Goal: Find contact information: Find contact information

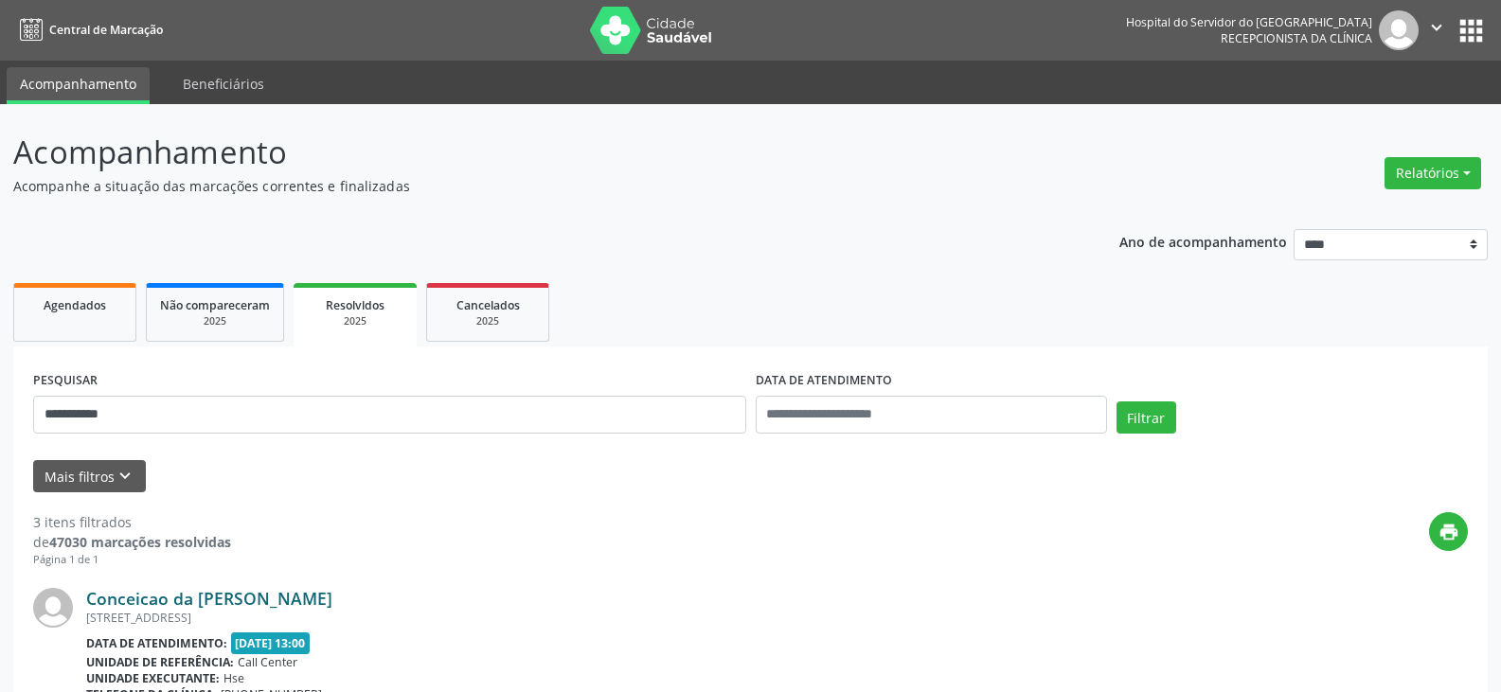
click at [238, 591] on link "Conceicao da [PERSON_NAME]" at bounding box center [209, 598] width 246 height 21
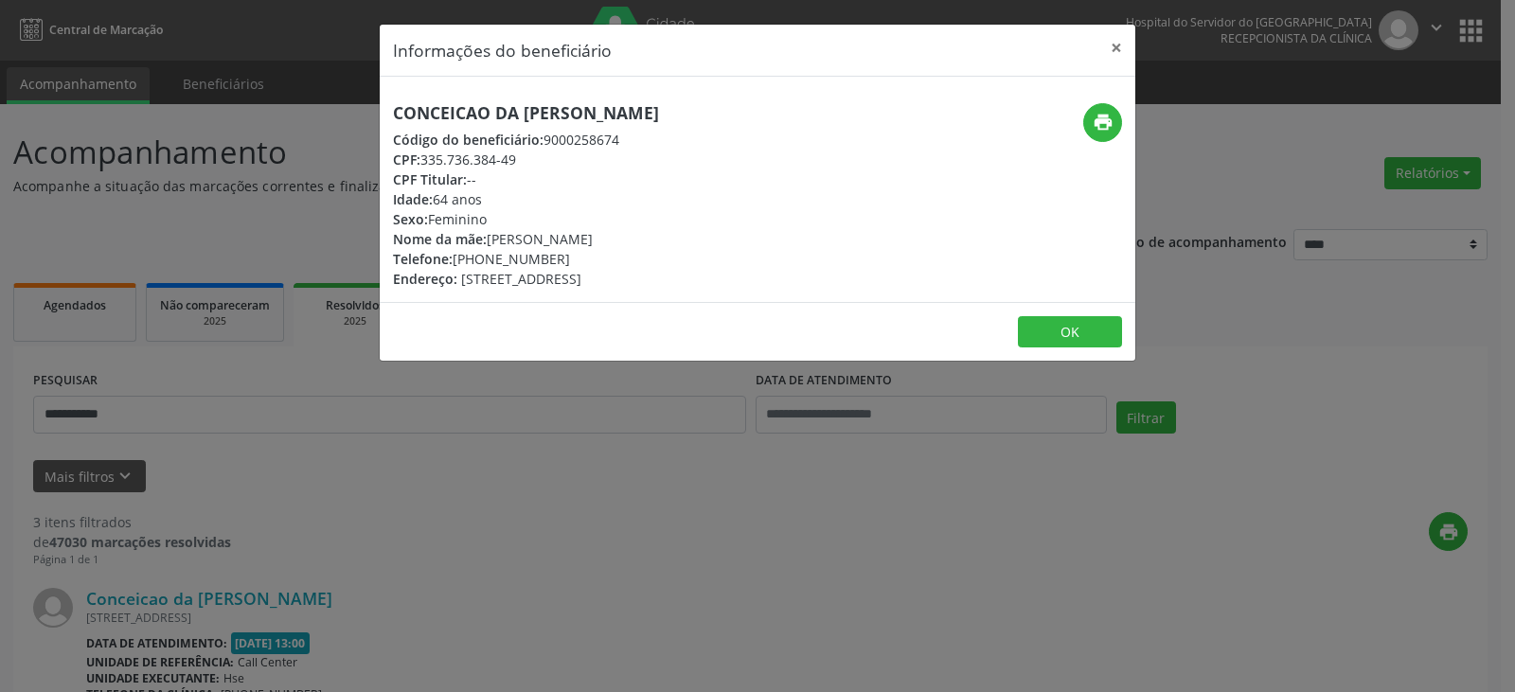
drag, startPoint x: 641, startPoint y: 111, endPoint x: 320, endPoint y: 102, distance: 321.2
click at [320, 102] on div "Informações do beneficiário × Conceicao da [PERSON_NAME] Código do beneficiário…" at bounding box center [757, 346] width 1515 height 692
copy h5 "Conceicao da [PERSON_NAME]"
click at [1078, 116] on div "print" at bounding box center [1009, 122] width 225 height 39
click at [1097, 127] on icon "print" at bounding box center [1103, 122] width 21 height 21
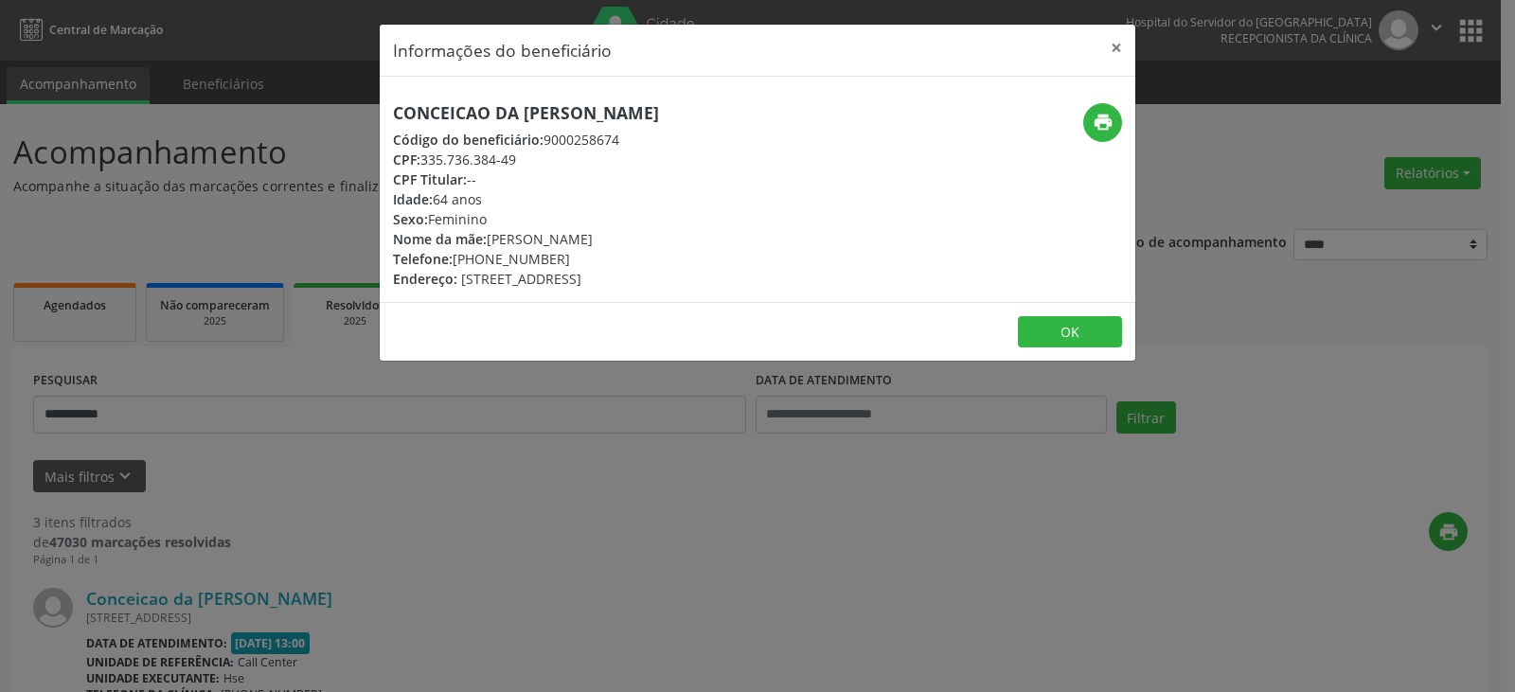
drag, startPoint x: 531, startPoint y: 165, endPoint x: 425, endPoint y: 161, distance: 106.1
click at [425, 161] on div "CPF: 335.736.384-49" at bounding box center [526, 160] width 266 height 20
copy div "335.736.384-49"
drag, startPoint x: 565, startPoint y: 257, endPoint x: 482, endPoint y: 253, distance: 83.4
click at [482, 253] on div "Telefone: [PHONE_NUMBER]" at bounding box center [526, 259] width 266 height 20
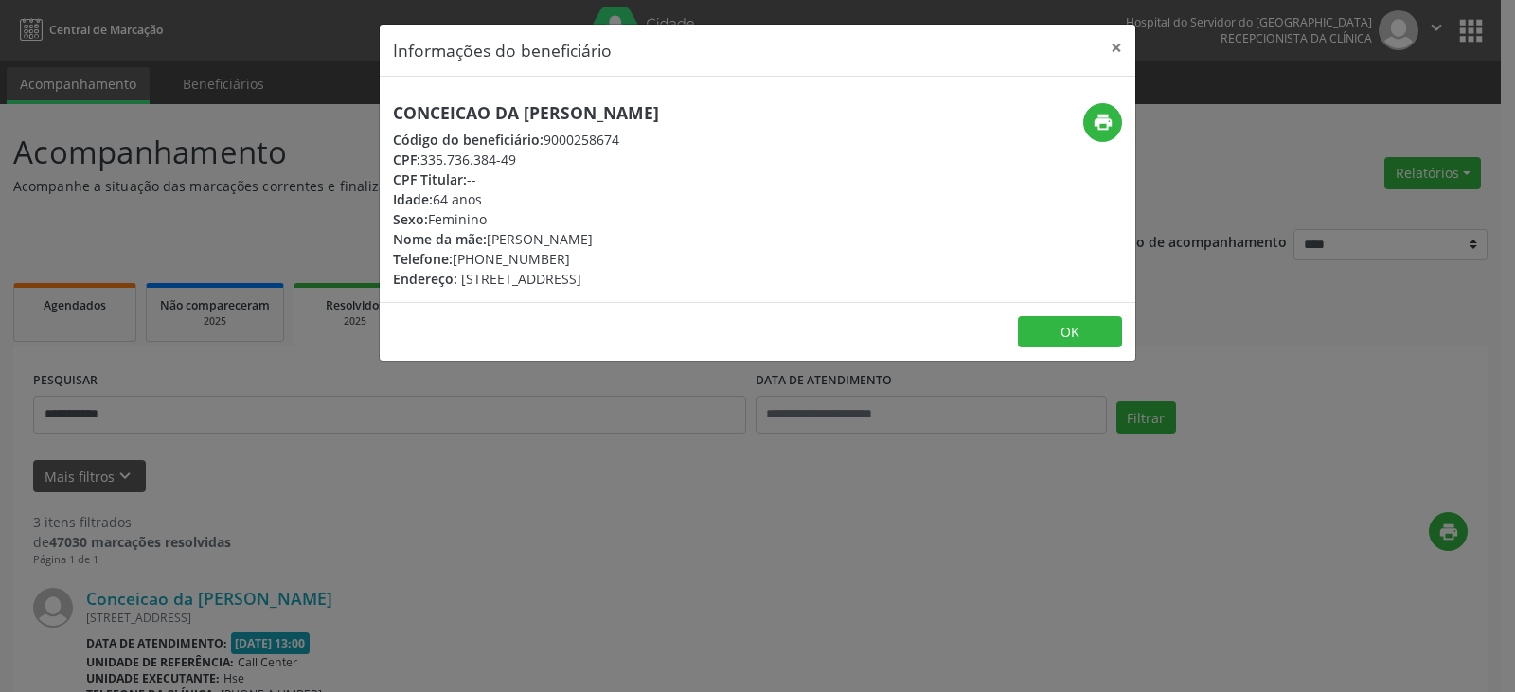
copy div "98613-1517"
click at [1088, 124] on div "print" at bounding box center [1009, 122] width 225 height 39
click at [1098, 126] on icon "print" at bounding box center [1103, 122] width 21 height 21
drag, startPoint x: 1115, startPoint y: 47, endPoint x: 870, endPoint y: 85, distance: 247.3
click at [1116, 48] on button "×" at bounding box center [1117, 48] width 38 height 46
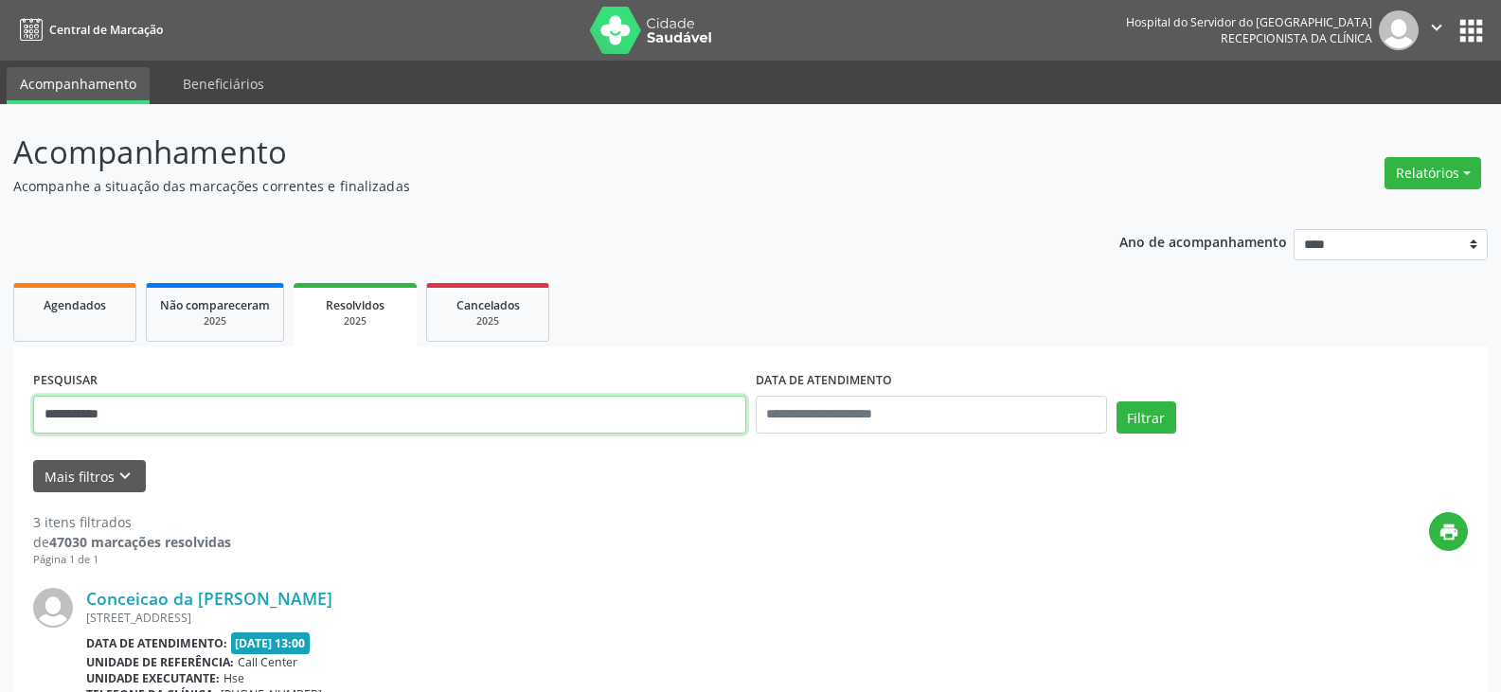
drag, startPoint x: 132, startPoint y: 416, endPoint x: 200, endPoint y: 420, distance: 68.3
click at [110, 418] on input "**********" at bounding box center [389, 415] width 713 height 38
type input "*"
click at [1117, 402] on button "Filtrar" at bounding box center [1147, 418] width 60 height 32
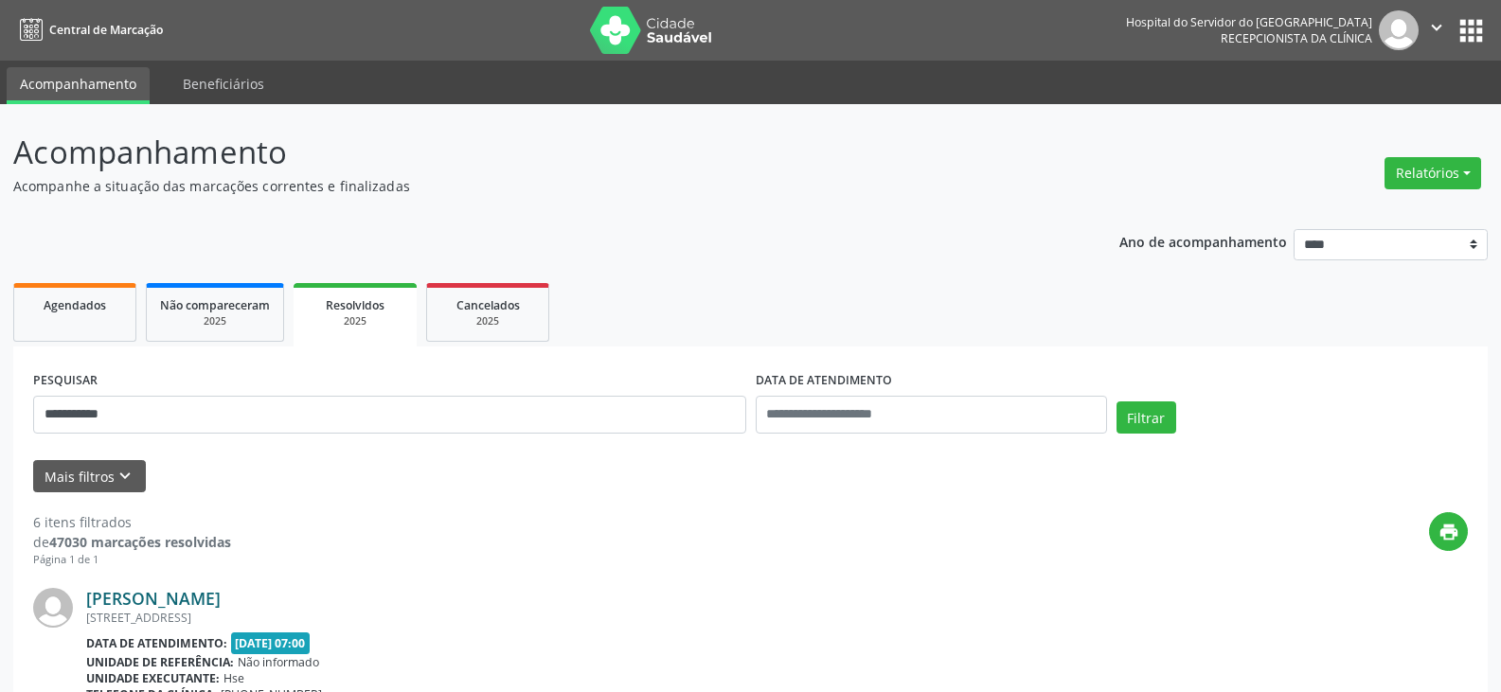
click at [221, 608] on link "[PERSON_NAME]" at bounding box center [153, 598] width 134 height 21
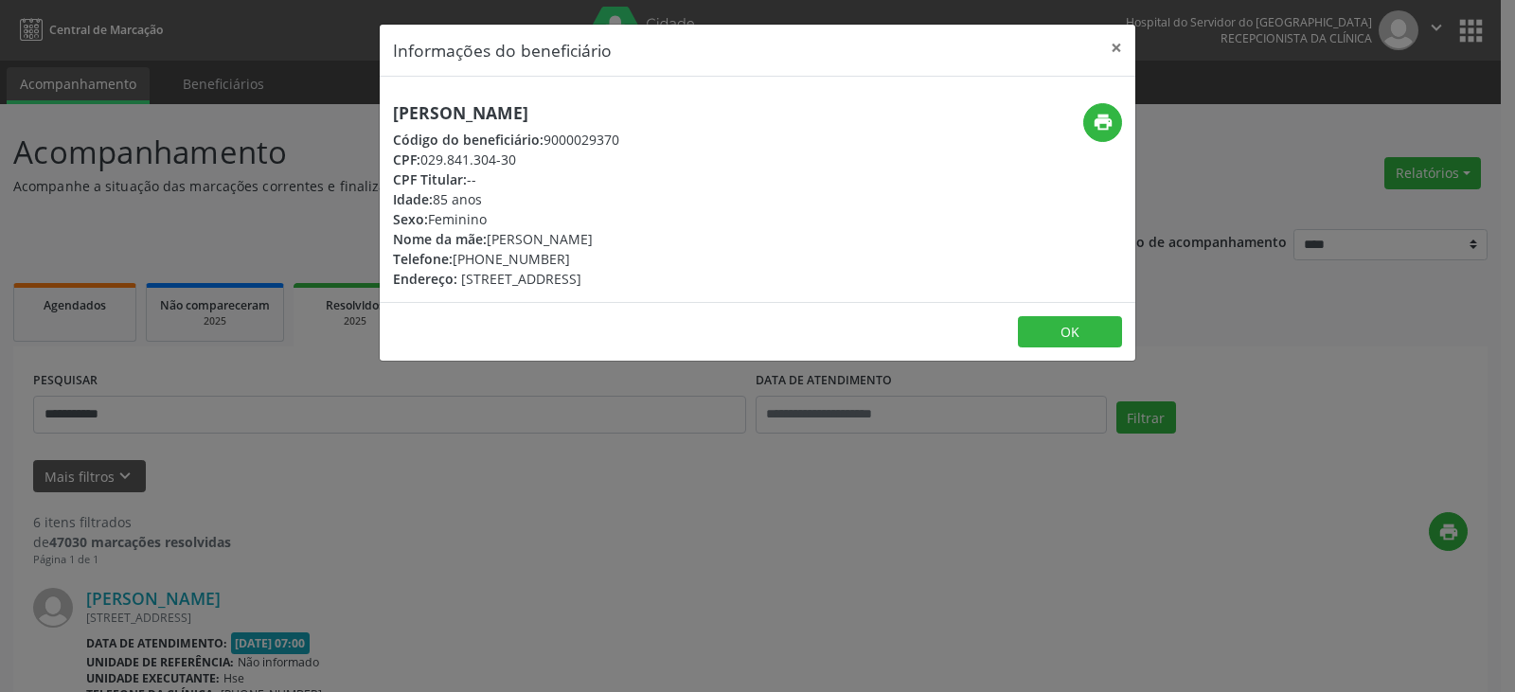
drag, startPoint x: 683, startPoint y: 100, endPoint x: 360, endPoint y: 103, distance: 323.0
click at [360, 103] on div "Informações do beneficiário × [PERSON_NAME] Código do beneficiário: 9000029370 …" at bounding box center [757, 346] width 1515 height 692
copy h5 "[PERSON_NAME]"
drag, startPoint x: 566, startPoint y: 162, endPoint x: 424, endPoint y: 161, distance: 142.1
click at [424, 161] on div "CPF: 029.841.304-30" at bounding box center [506, 160] width 226 height 20
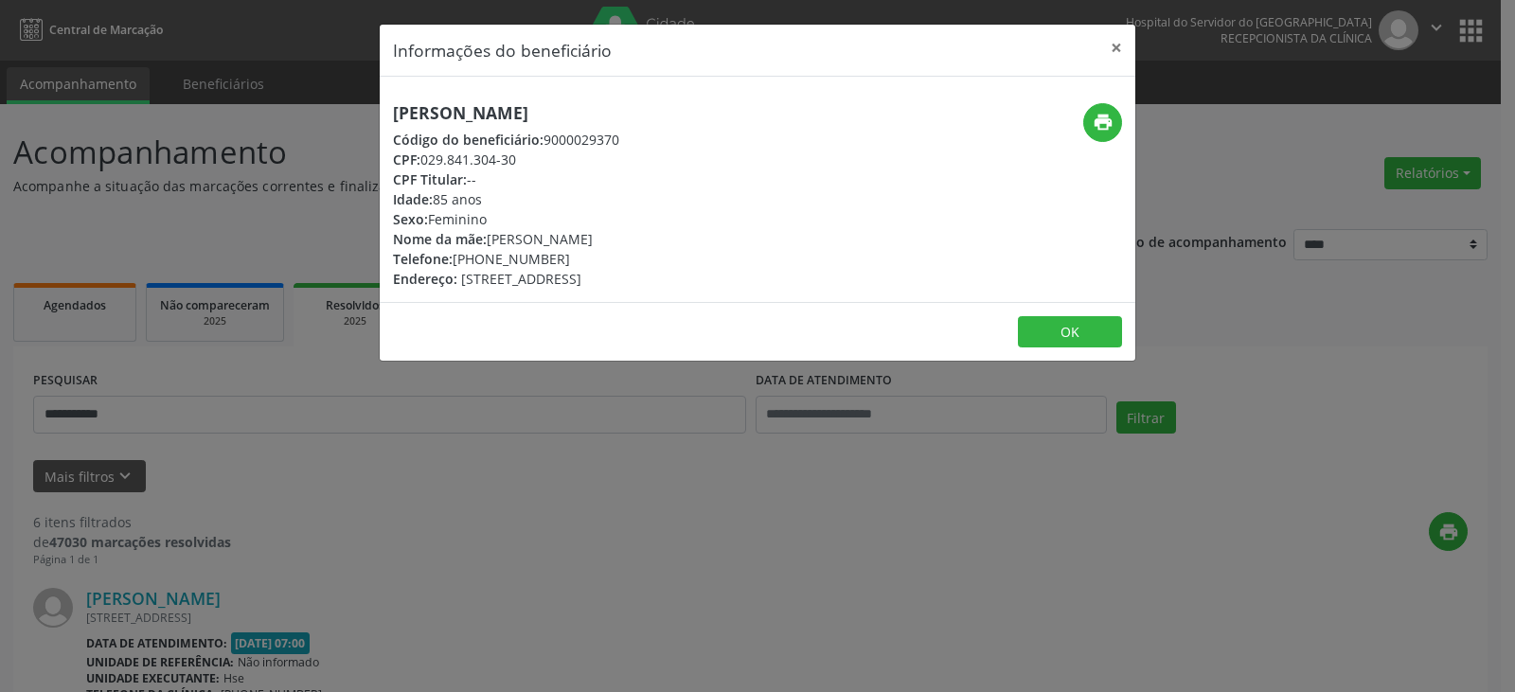
copy div "029.841.304-30"
drag, startPoint x: 612, startPoint y: 256, endPoint x: 483, endPoint y: 257, distance: 128.8
click at [483, 257] on div "Telefone: [PHONE_NUMBER]" at bounding box center [506, 259] width 226 height 20
copy div "99666-8197"
click at [1085, 113] on button "print" at bounding box center [1102, 122] width 39 height 39
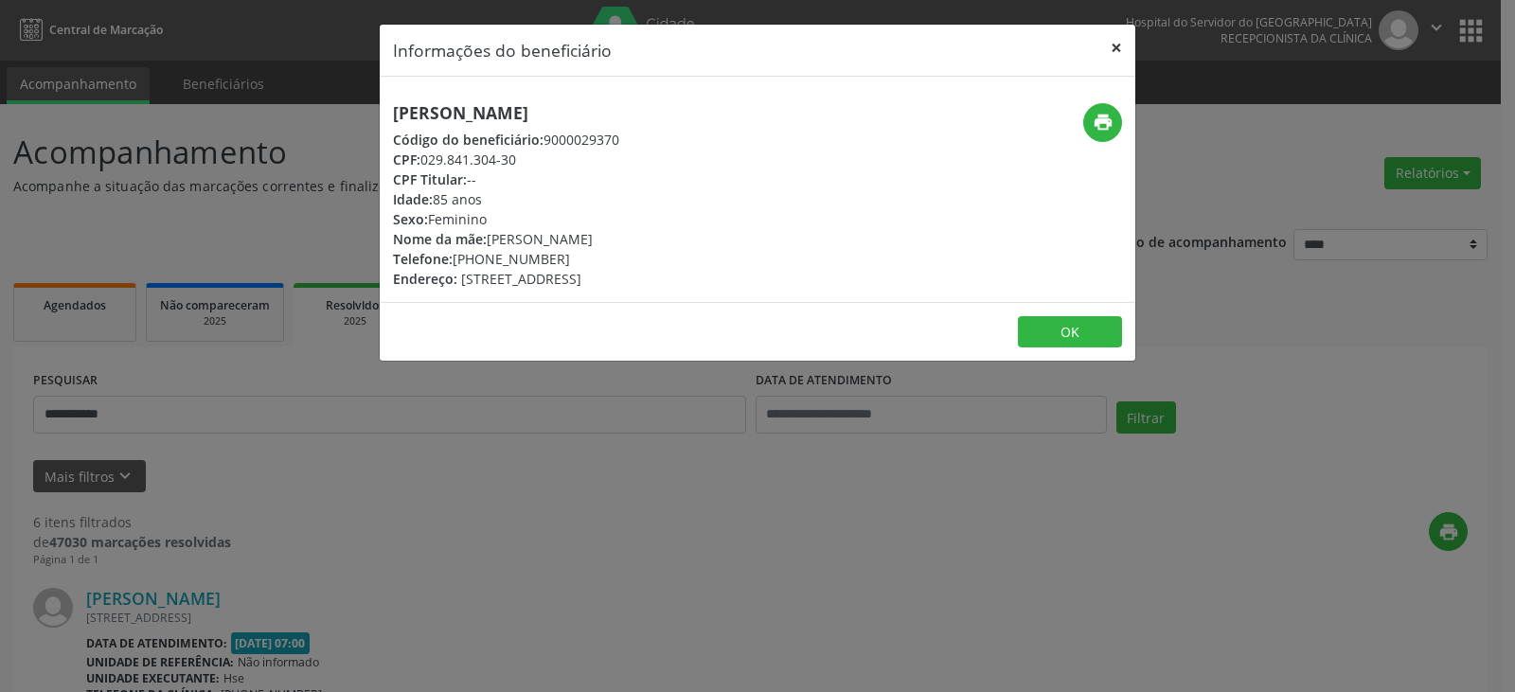
click at [1129, 33] on button "×" at bounding box center [1117, 48] width 38 height 46
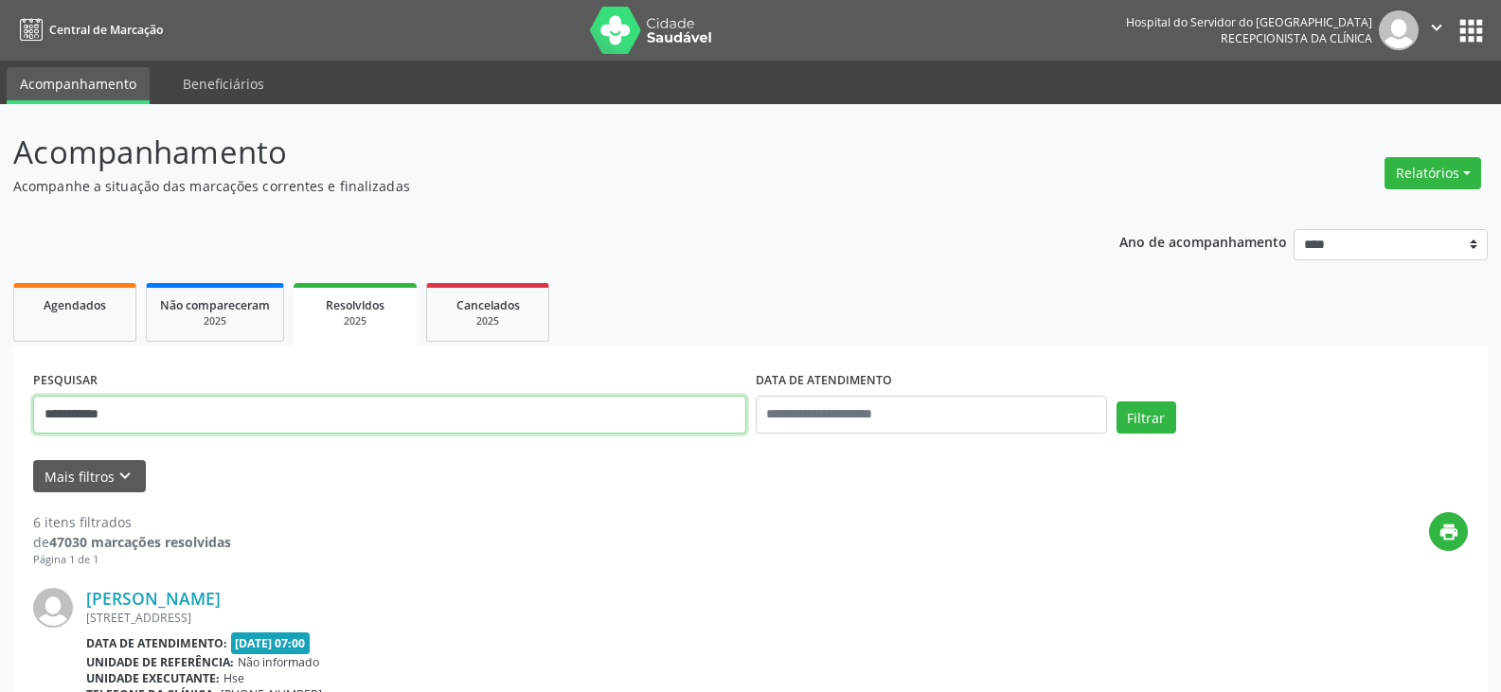
click at [520, 424] on input "**********" at bounding box center [389, 415] width 713 height 38
click at [519, 420] on input "**********" at bounding box center [389, 415] width 713 height 38
paste input "**********"
type input "**********"
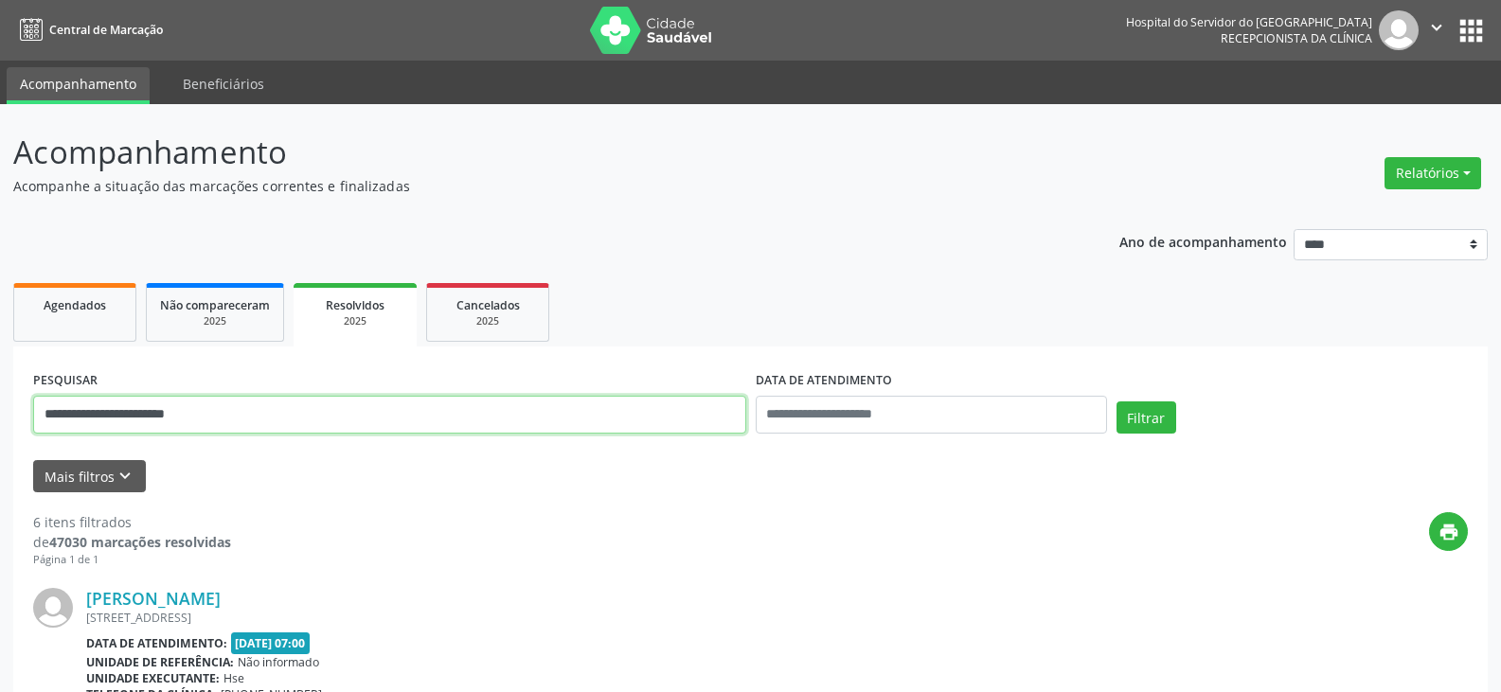
click at [1117, 402] on button "Filtrar" at bounding box center [1147, 418] width 60 height 32
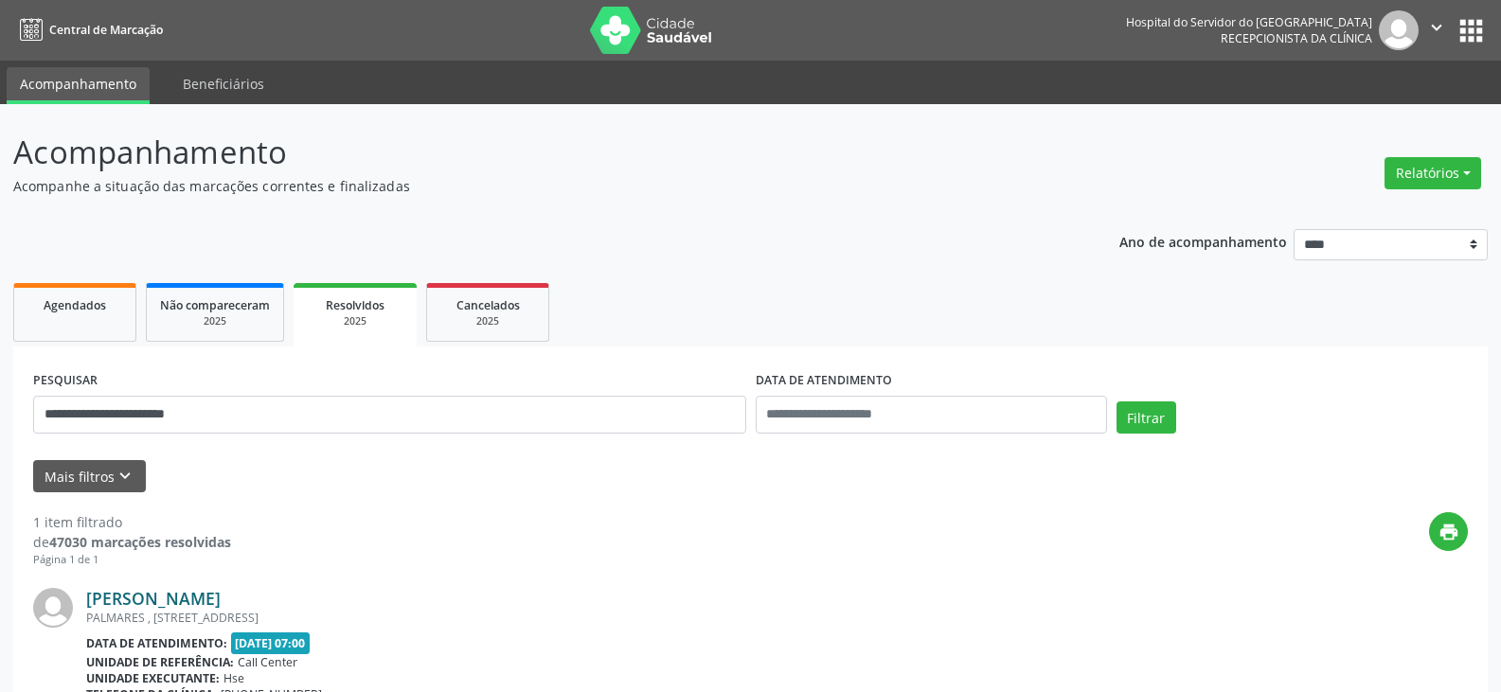
click at [209, 598] on link "[PERSON_NAME]" at bounding box center [153, 598] width 134 height 21
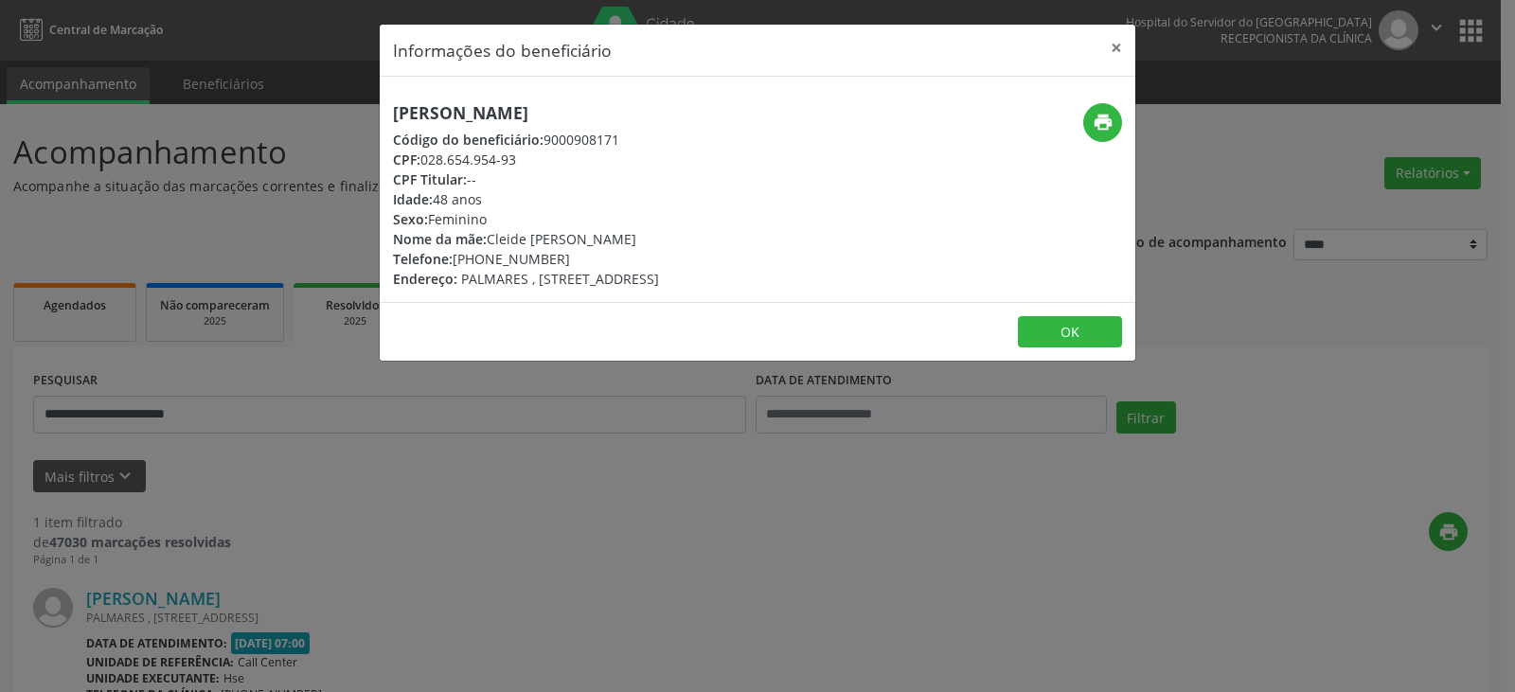
click at [659, 112] on h5 "[PERSON_NAME]" at bounding box center [526, 113] width 266 height 20
click at [1108, 126] on icon "print" at bounding box center [1103, 122] width 21 height 21
drag, startPoint x: 570, startPoint y: 249, endPoint x: 476, endPoint y: 251, distance: 93.8
click at [476, 251] on div "Telefone: [PHONE_NUMBER]" at bounding box center [526, 259] width 266 height 20
copy div ") 98837-8345"
